Goal: Task Accomplishment & Management: Manage account settings

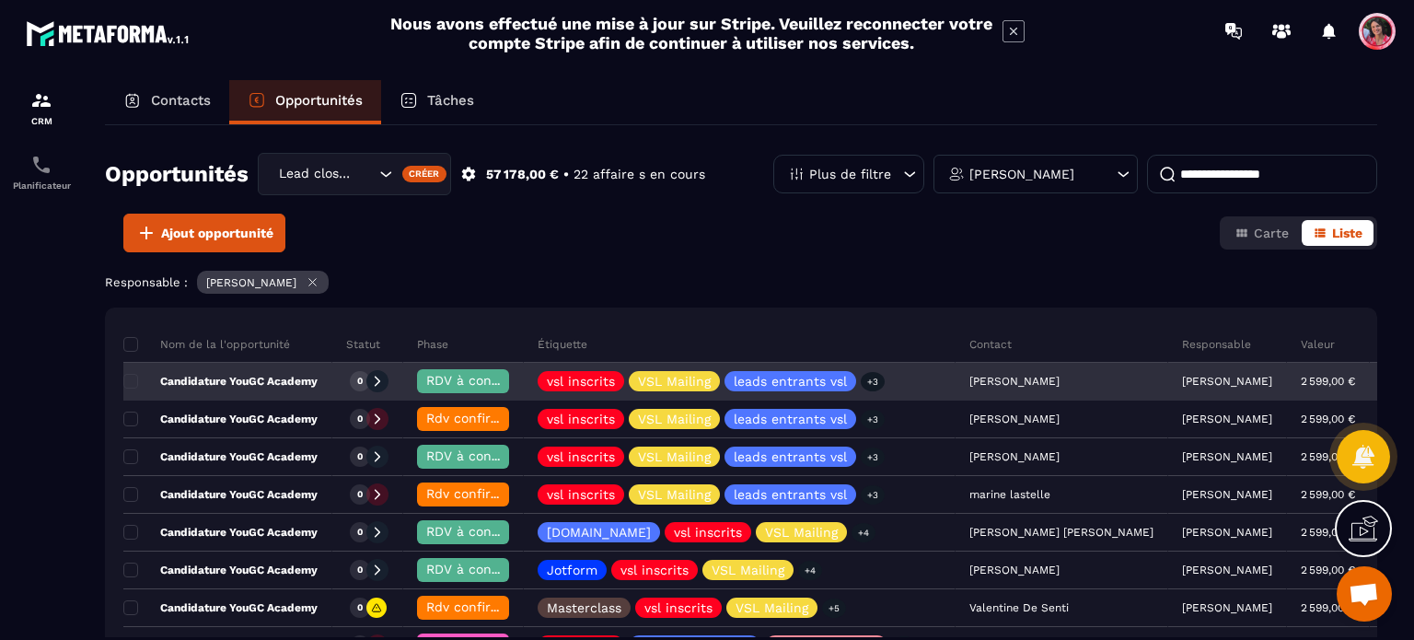
click at [477, 381] on span "RDV à confimer ❓" at bounding box center [485, 380] width 119 height 15
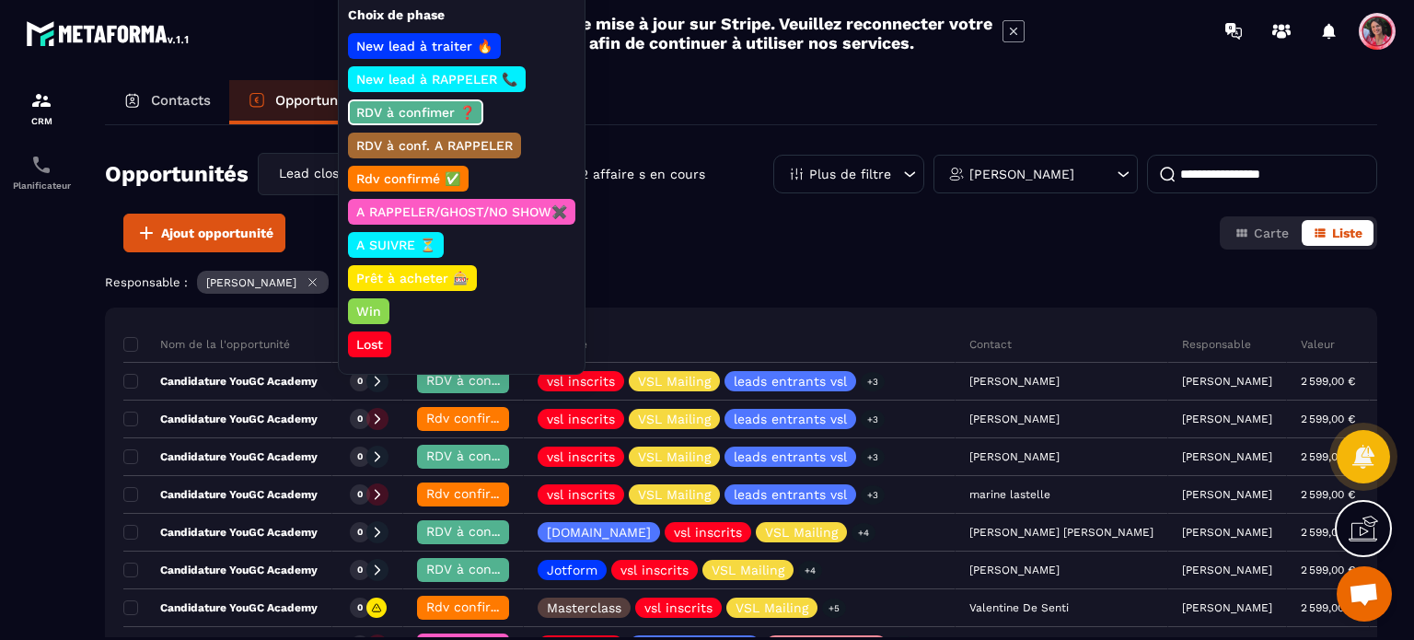
click at [447, 174] on p "Rdv confirmé ✅" at bounding box center [409, 178] width 110 height 18
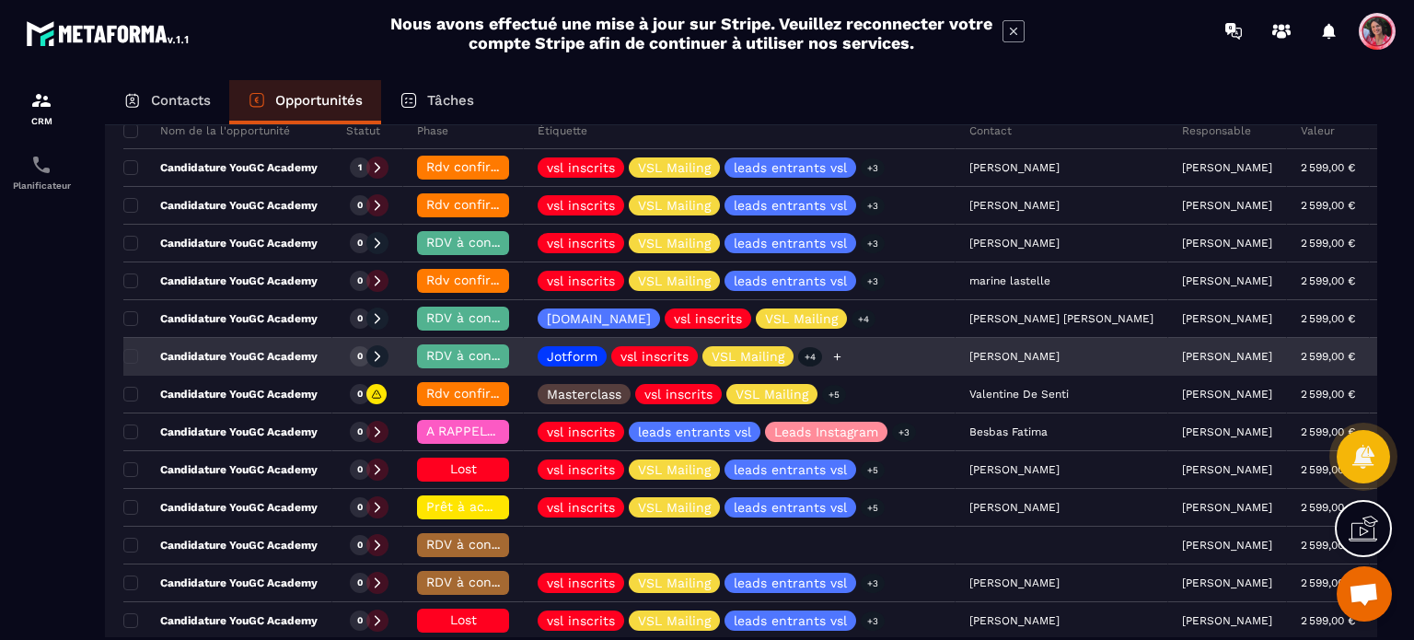
scroll to position [276, 0]
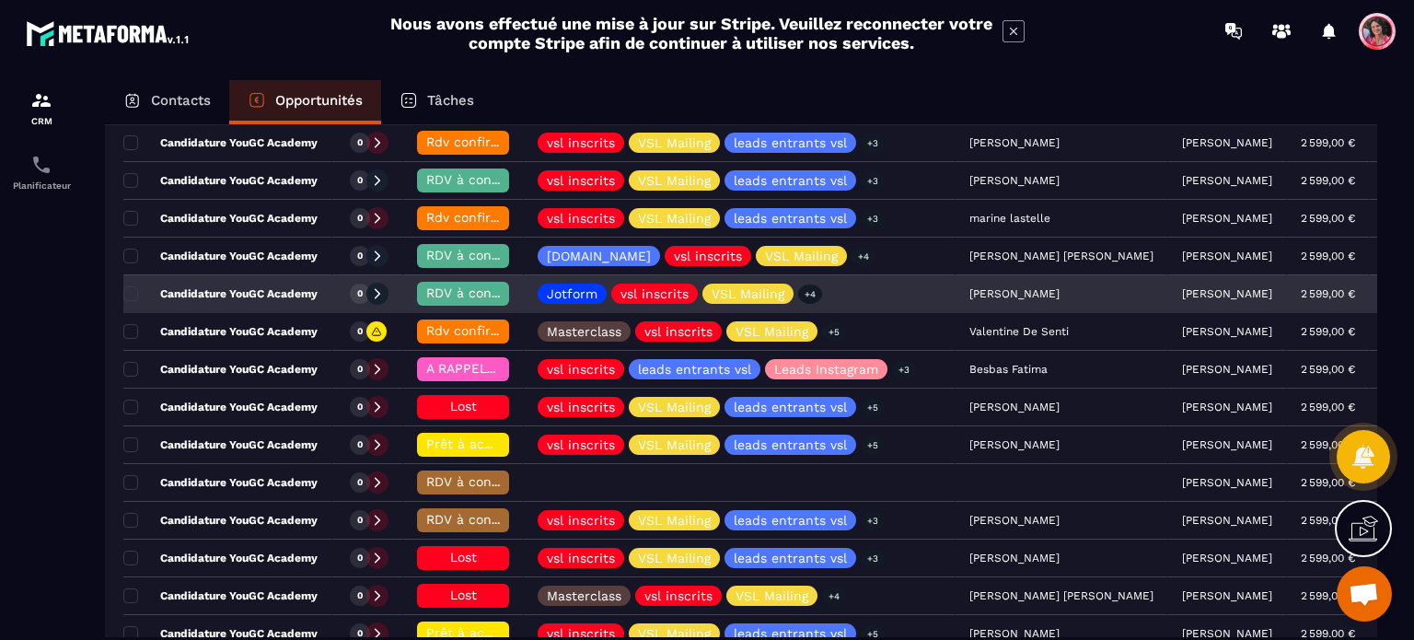
click at [449, 282] on div "RDV à confimer ❓" at bounding box center [463, 294] width 92 height 24
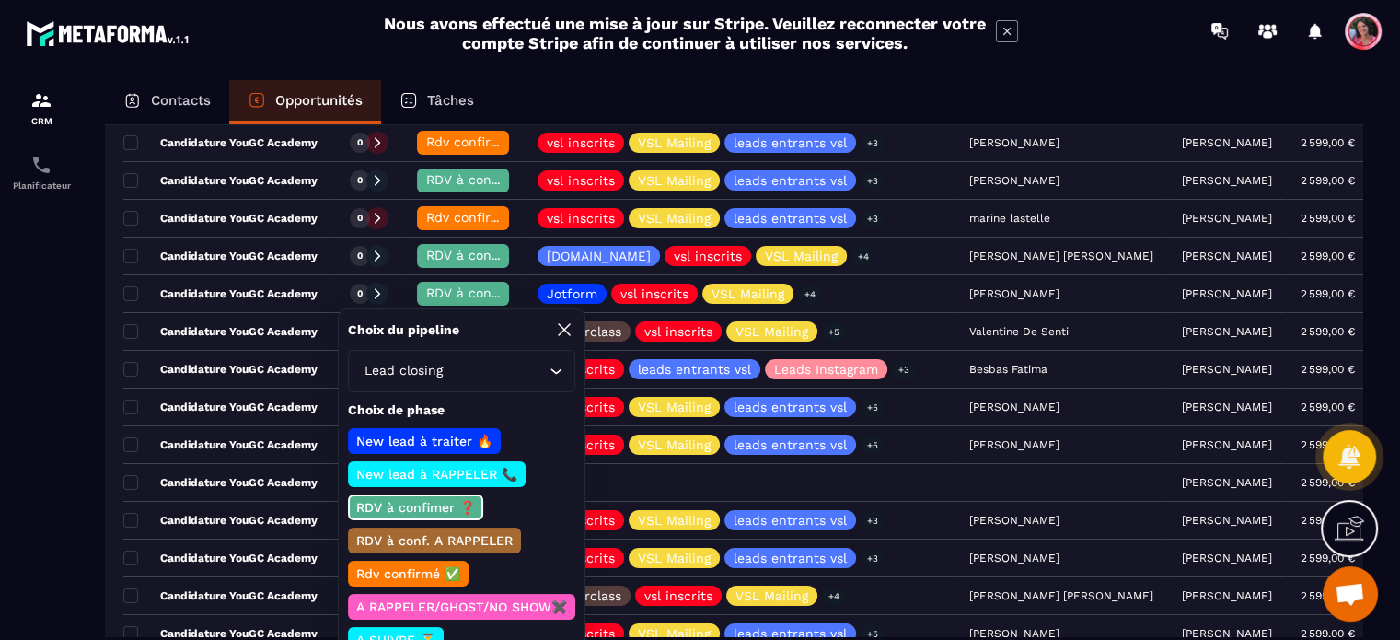
click at [390, 567] on p "Rdv confirmé ✅" at bounding box center [409, 573] width 110 height 18
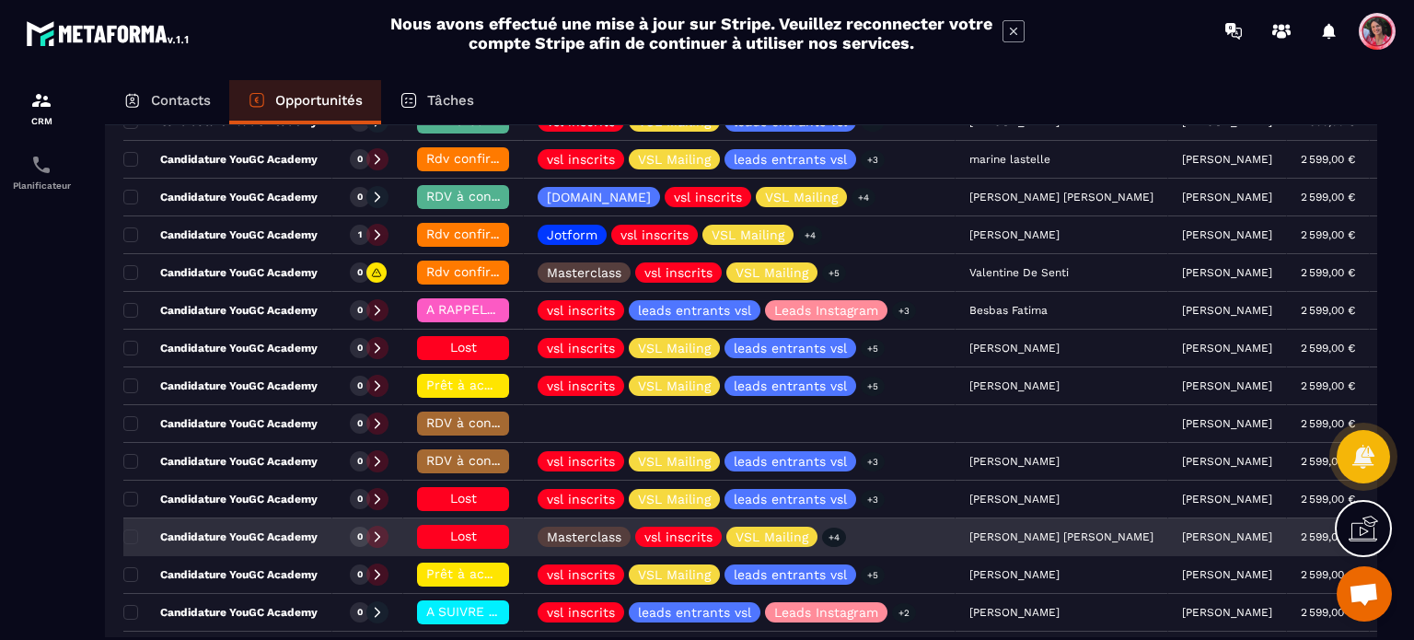
scroll to position [184, 0]
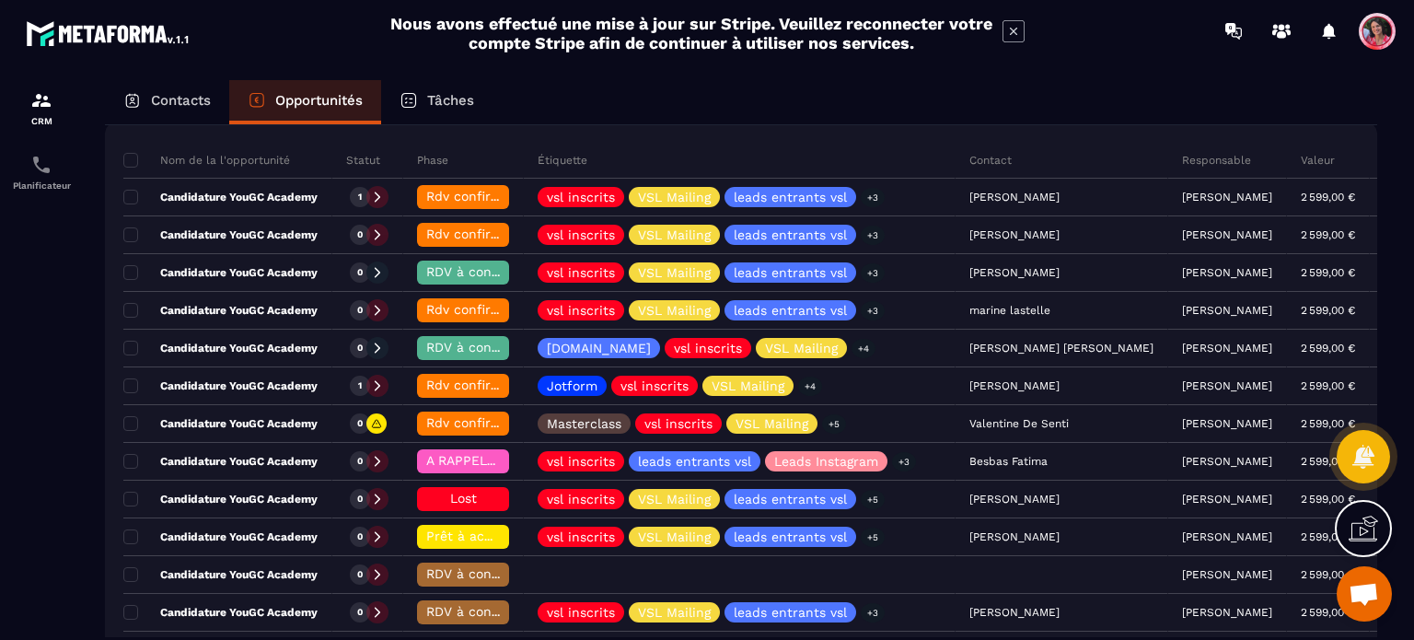
click at [192, 92] on p "Contacts" at bounding box center [181, 100] width 60 height 17
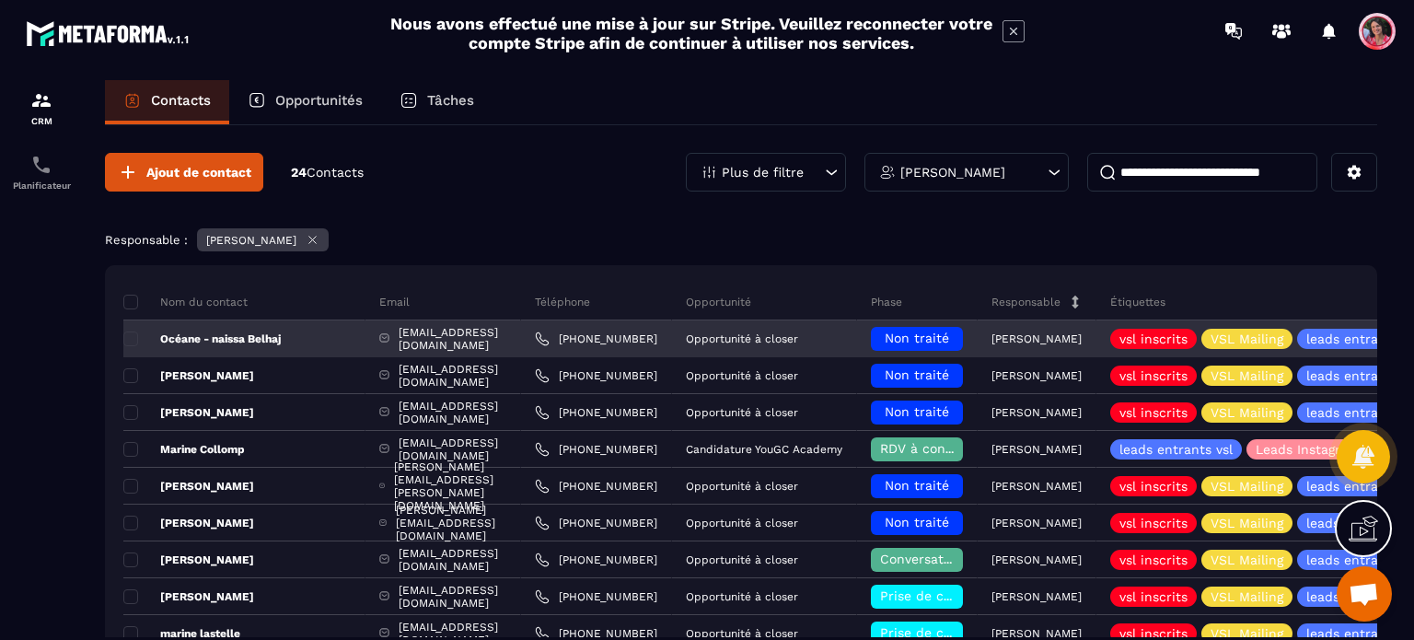
click at [378, 348] on div "[EMAIL_ADDRESS][DOMAIN_NAME]" at bounding box center [444, 338] width 156 height 37
click at [391, 343] on div "[EMAIL_ADDRESS][DOMAIN_NAME]" at bounding box center [444, 338] width 156 height 37
click at [264, 334] on p "Océane - naissa Belhaj" at bounding box center [201, 338] width 157 height 15
